Goal: Task Accomplishment & Management: Manage account settings

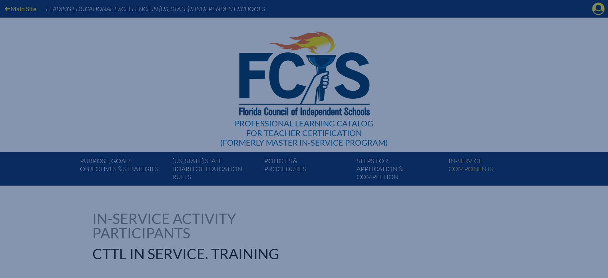
scroll to position [80, 0]
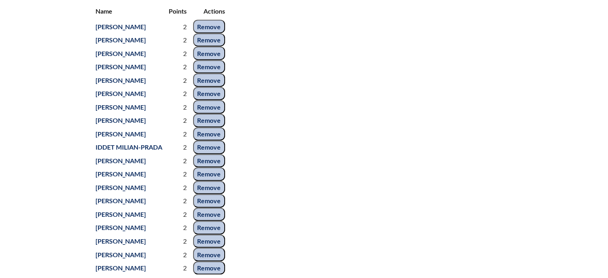
scroll to position [360, 0]
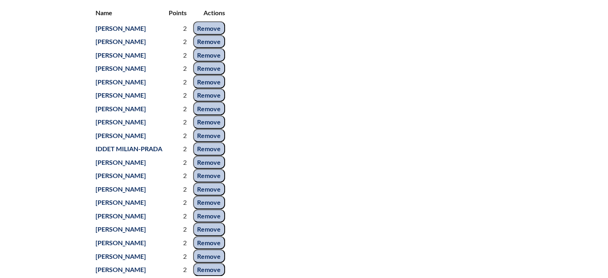
click at [216, 35] on input "Remove" at bounding box center [209, 28] width 32 height 14
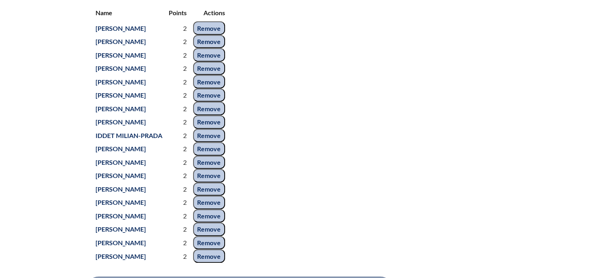
click at [207, 35] on input "Remove" at bounding box center [209, 28] width 32 height 14
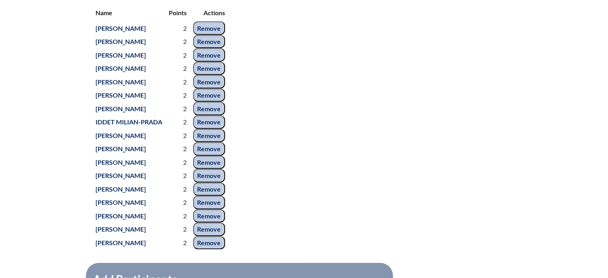
click at [207, 35] on input "Remove" at bounding box center [209, 28] width 32 height 14
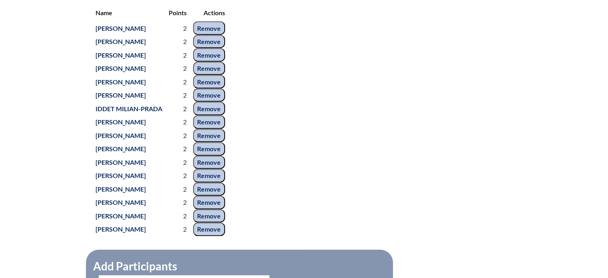
click at [207, 35] on input "Remove" at bounding box center [209, 28] width 32 height 14
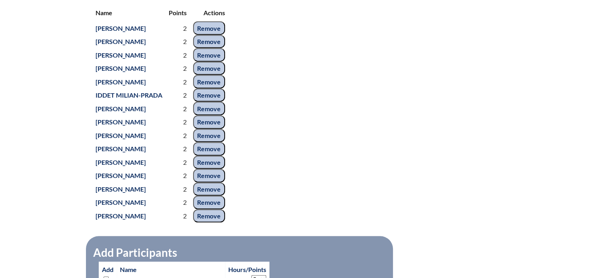
click at [207, 35] on input "Remove" at bounding box center [209, 28] width 32 height 14
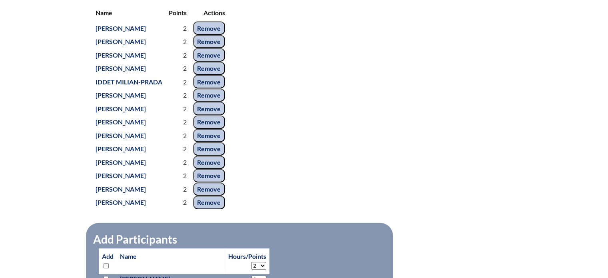
click at [207, 35] on input "Remove" at bounding box center [209, 28] width 32 height 14
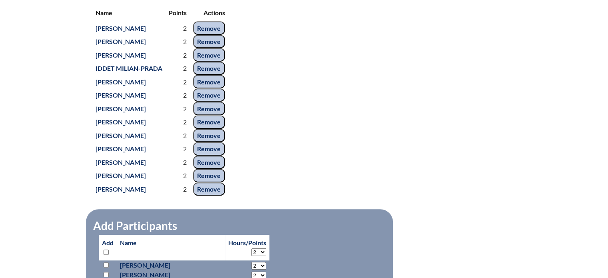
click at [207, 35] on input "Remove" at bounding box center [209, 28] width 32 height 14
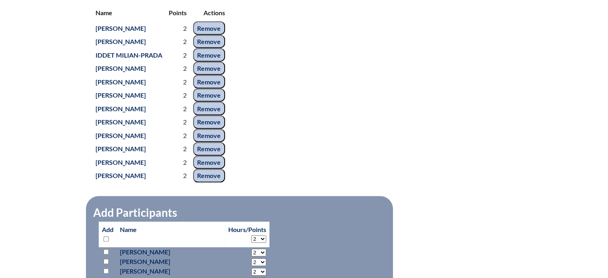
click at [207, 35] on input "Remove" at bounding box center [209, 28] width 32 height 14
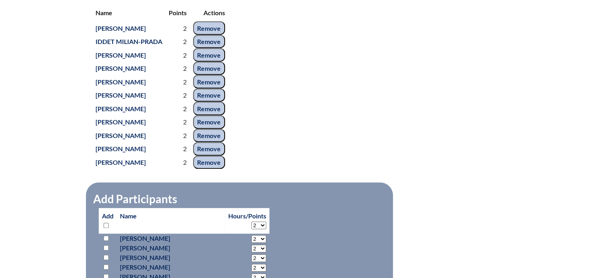
click at [207, 35] on input "Remove" at bounding box center [209, 28] width 32 height 14
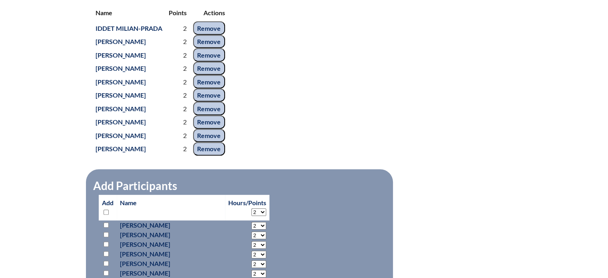
click at [207, 35] on input "Remove" at bounding box center [209, 28] width 32 height 14
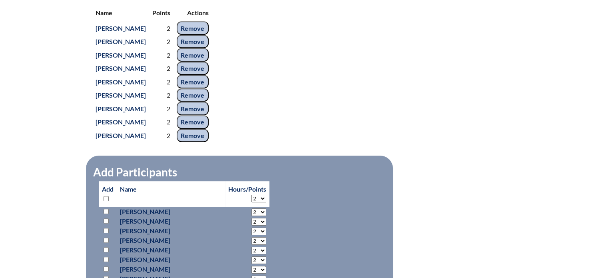
click at [207, 35] on input "Remove" at bounding box center [193, 28] width 32 height 14
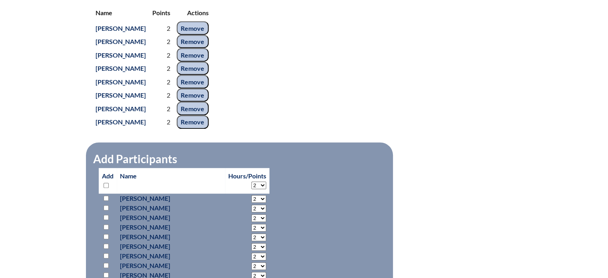
click at [207, 35] on input "Remove" at bounding box center [193, 28] width 32 height 14
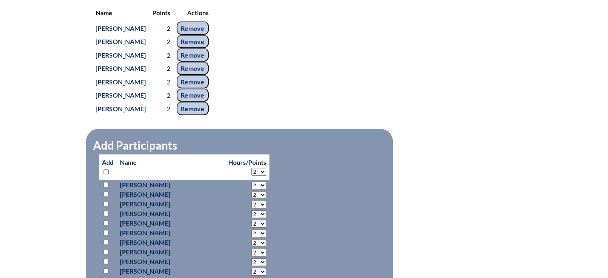
click at [207, 35] on input "Remove" at bounding box center [193, 28] width 32 height 14
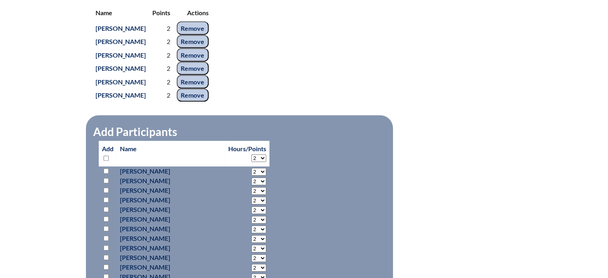
click at [206, 35] on input "Remove" at bounding box center [193, 28] width 32 height 14
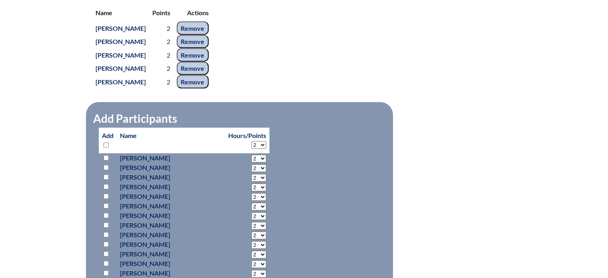
click at [206, 35] on input "Remove" at bounding box center [193, 28] width 32 height 14
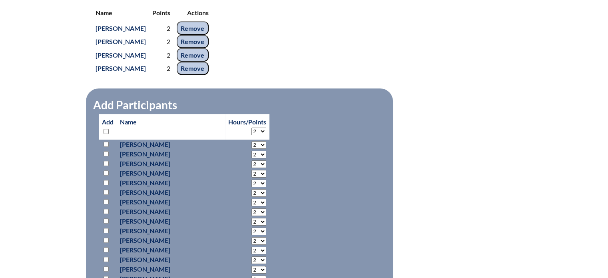
click at [206, 35] on input "Remove" at bounding box center [193, 28] width 32 height 14
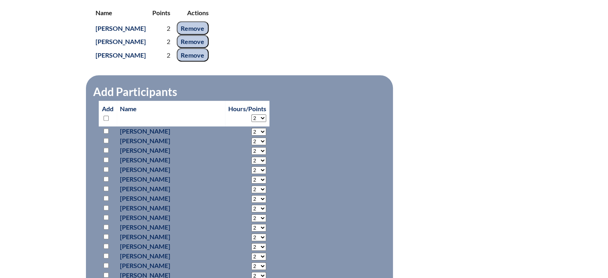
click at [206, 35] on input "Remove" at bounding box center [193, 28] width 32 height 14
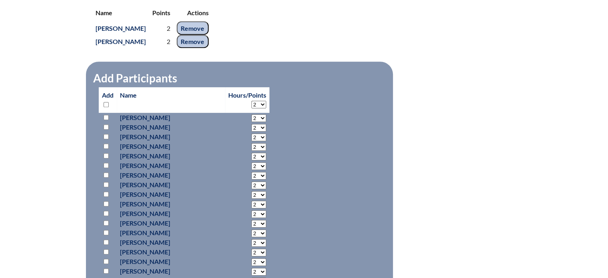
click at [206, 35] on input "Remove" at bounding box center [193, 28] width 32 height 14
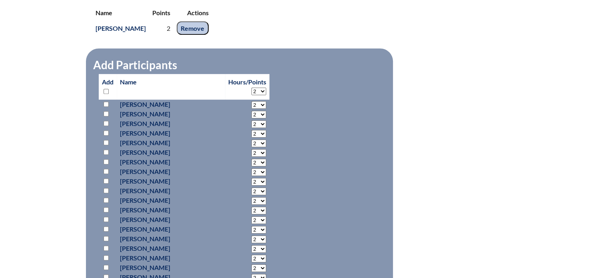
click at [187, 35] on input "Remove" at bounding box center [193, 28] width 32 height 14
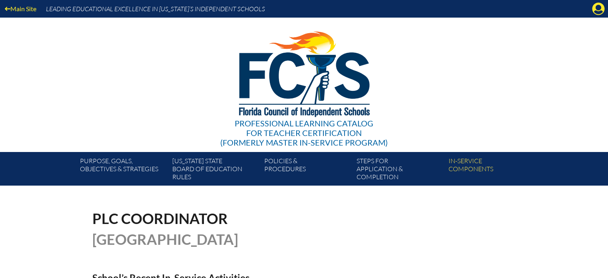
scroll to position [719, 0]
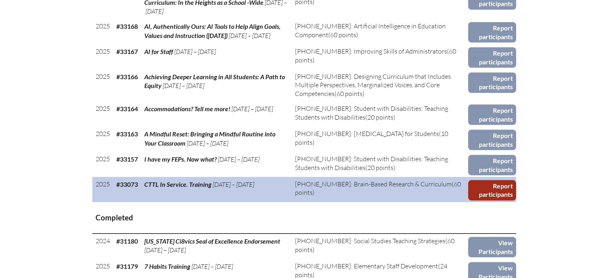
click at [500, 194] on link "Report participants" at bounding box center [492, 190] width 48 height 20
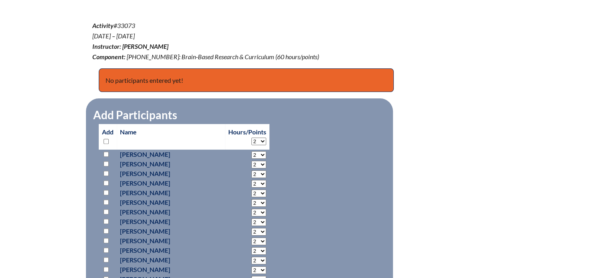
scroll to position [280, 0]
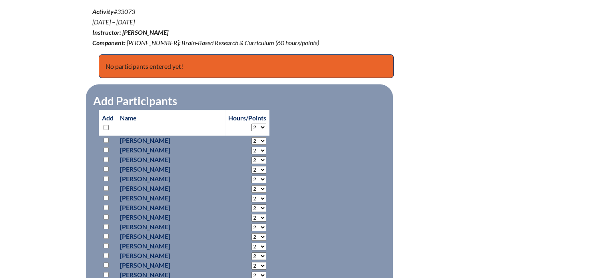
click at [251, 126] on select "2 3 4 5 6 7 8 9 10 11 12 13 14 15 16 17 18 19 20 21 22 23 24 25 26 27 28 29 30 …" at bounding box center [258, 127] width 15 height 8
click at [440, 22] on div "Activity #33073 Aug 7, ’25 – Aug 8, ’25 Instructor: Michael Cullye Component: 2…" at bounding box center [303, 27] width 423 height 42
